Goal: Information Seeking & Learning: Find specific fact

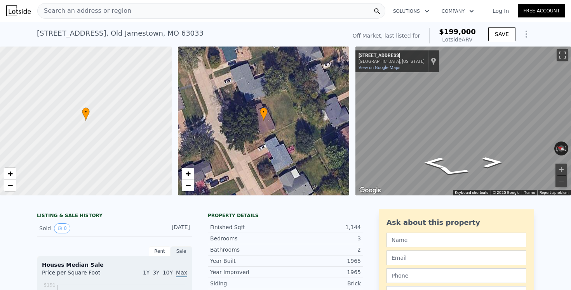
click at [115, 16] on div "Search an address or region" at bounding box center [85, 10] width 94 height 15
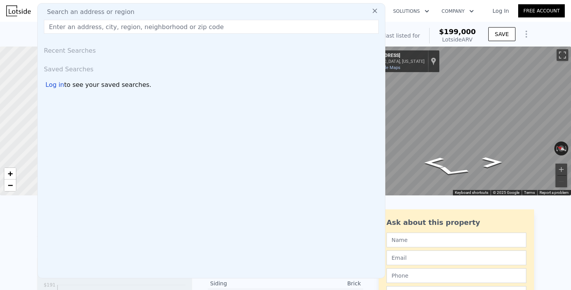
click at [115, 11] on span "Search an address or region" at bounding box center [88, 11] width 94 height 9
click at [113, 12] on span "Search an address or region" at bounding box center [88, 11] width 94 height 9
click at [110, 23] on input "text" at bounding box center [211, 27] width 335 height 14
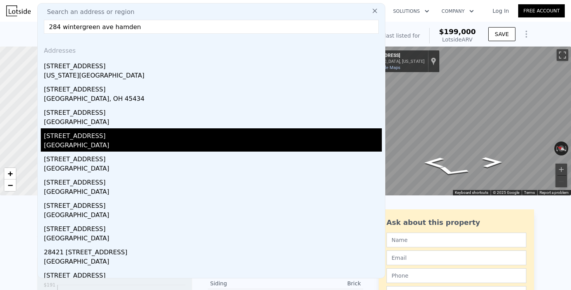
scroll to position [3, 0]
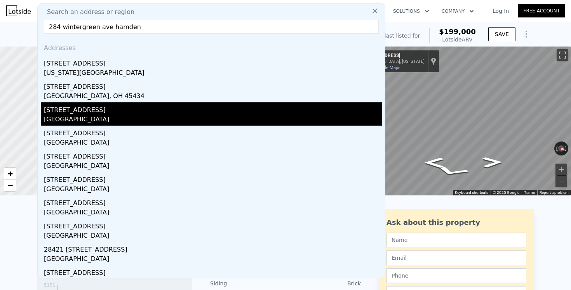
type input "284 wintergreen ave hamden"
click at [108, 115] on div "New Haven County, CT 06514" at bounding box center [213, 120] width 338 height 11
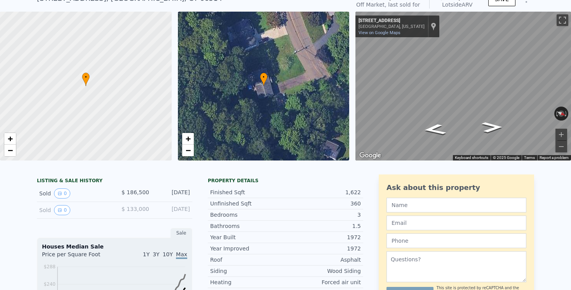
scroll to position [12, 0]
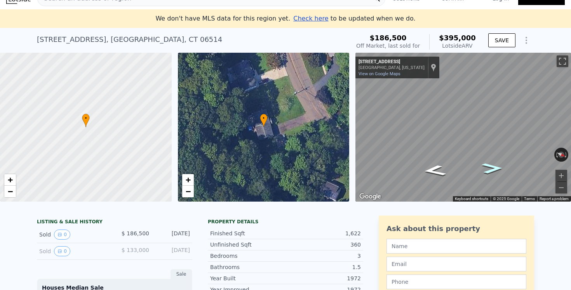
click at [490, 170] on icon "Go Northwest, Wintergreen Ave" at bounding box center [492, 169] width 38 height 16
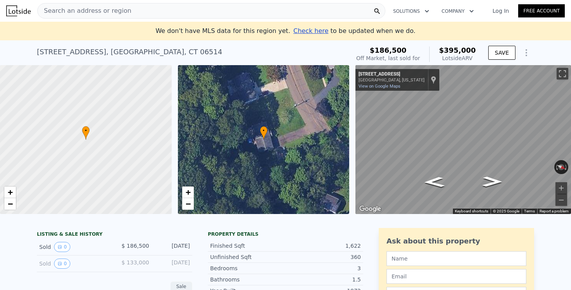
click at [389, 58] on div "Off Market, last sold for" at bounding box center [388, 58] width 64 height 8
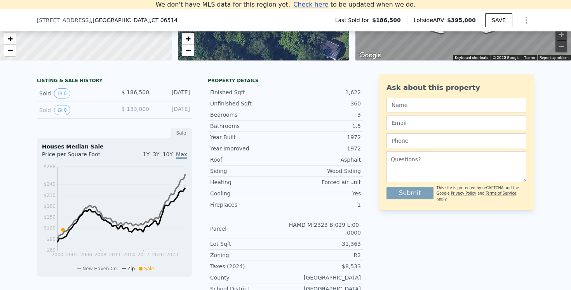
scroll to position [146, 0]
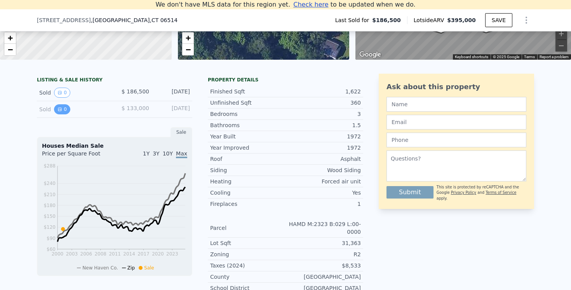
click at [64, 109] on button "0" at bounding box center [62, 109] width 16 height 10
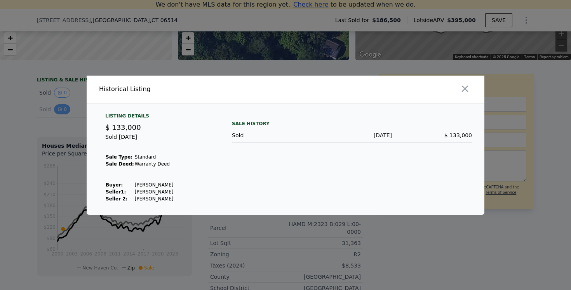
click at [64, 109] on div at bounding box center [285, 145] width 571 height 290
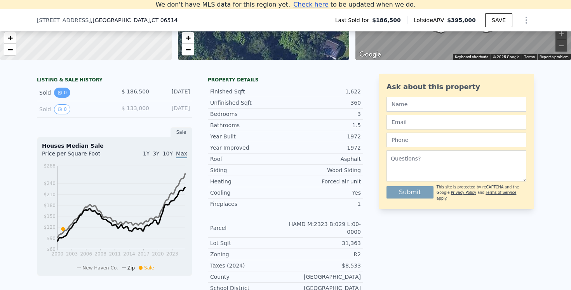
click at [63, 95] on button "0" at bounding box center [62, 93] width 16 height 10
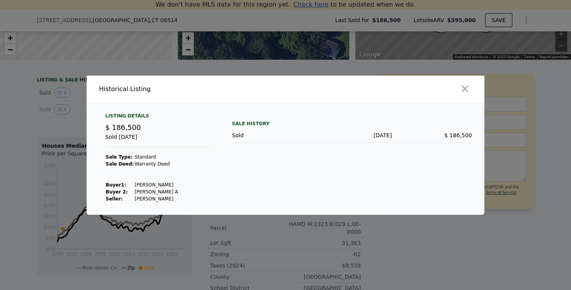
click at [63, 95] on div at bounding box center [285, 145] width 571 height 290
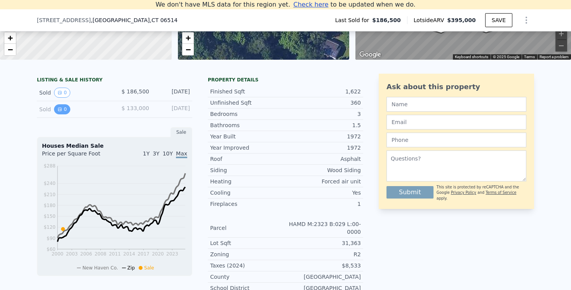
drag, startPoint x: 63, startPoint y: 102, endPoint x: 63, endPoint y: 109, distance: 7.0
click at [63, 102] on div "Sold 0 $ 133,000 Nov 14, 1993" at bounding box center [114, 109] width 155 height 17
click at [63, 109] on button "0" at bounding box center [62, 109] width 16 height 10
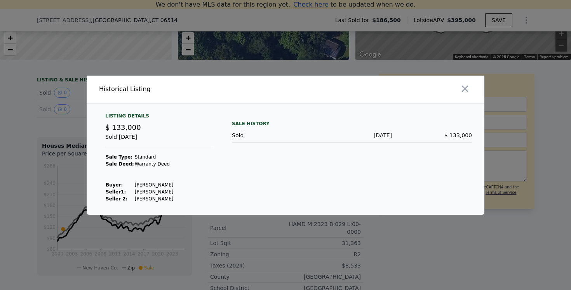
click at [63, 109] on div at bounding box center [285, 145] width 571 height 290
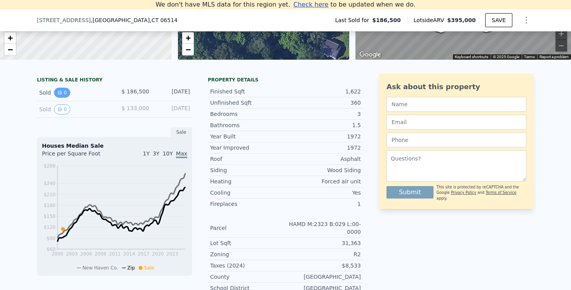
click at [62, 95] on button "0" at bounding box center [62, 93] width 16 height 10
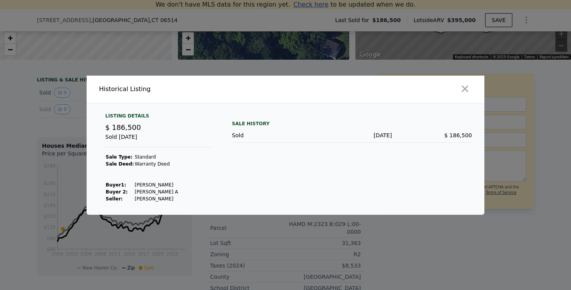
click at [53, 118] on div at bounding box center [285, 145] width 571 height 290
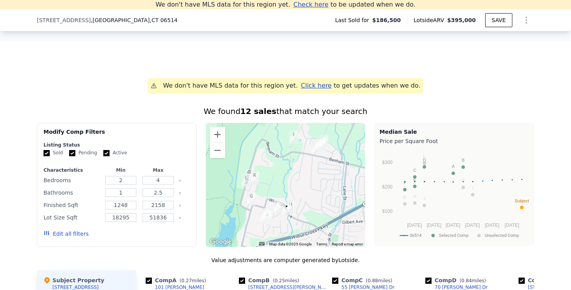
scroll to position [441, 0]
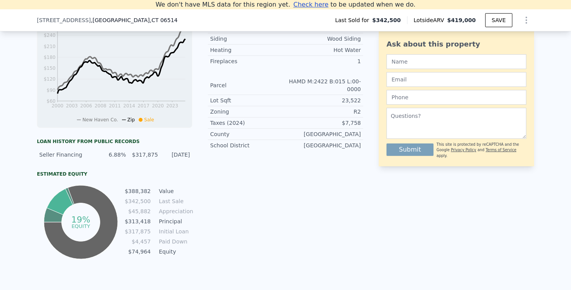
scroll to position [9, 0]
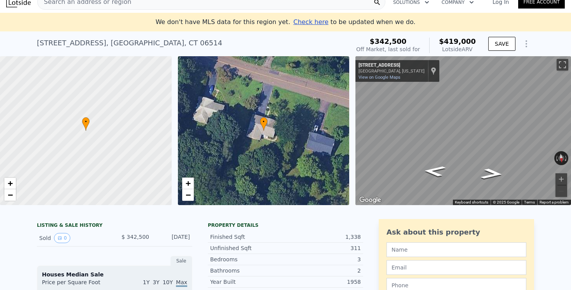
click at [104, 233] on div "Sold 0 $ 342,500 [DATE]" at bounding box center [114, 238] width 155 height 17
click at [63, 237] on button "0" at bounding box center [62, 238] width 16 height 10
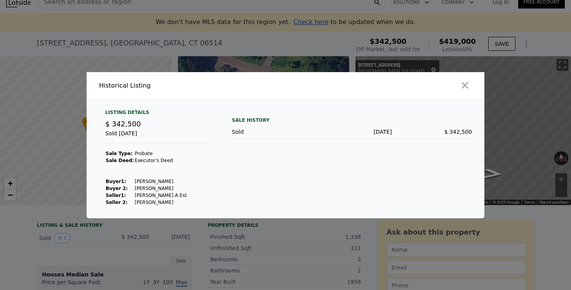
click at [93, 233] on div at bounding box center [285, 145] width 571 height 290
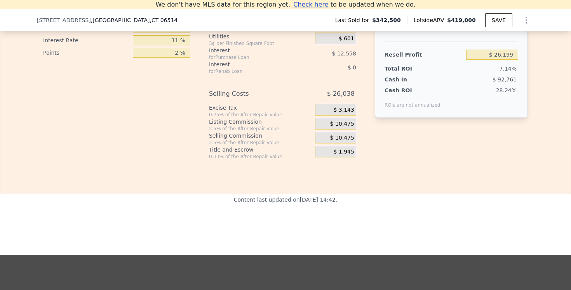
scroll to position [1267, 0]
